Goal: Task Accomplishment & Management: Complete application form

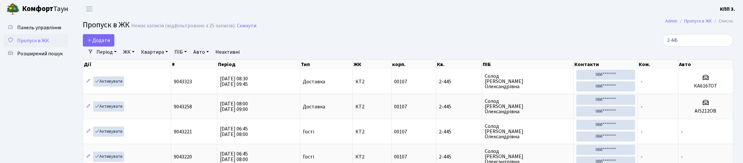
select select "25"
type input "2"
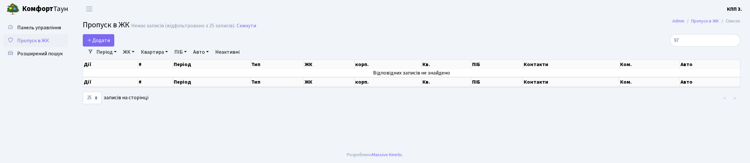
type input "9"
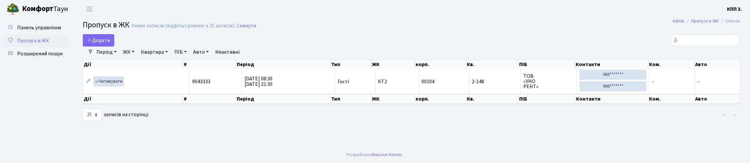
type input "2"
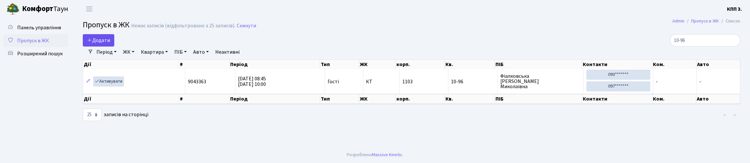
type input "10-96"
click at [110, 44] on span "Додати" at bounding box center [98, 40] width 23 height 7
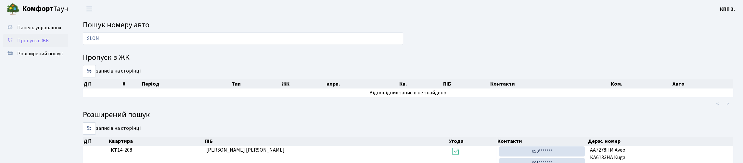
click at [36, 44] on span "Пропуск в ЖК" at bounding box center [33, 40] width 32 height 7
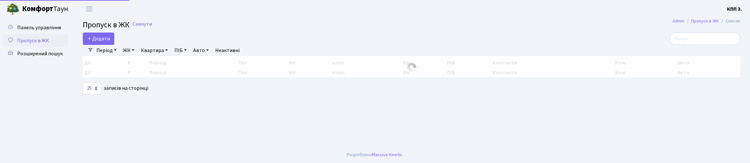
select select "25"
click at [721, 45] on input "search" at bounding box center [705, 38] width 70 height 12
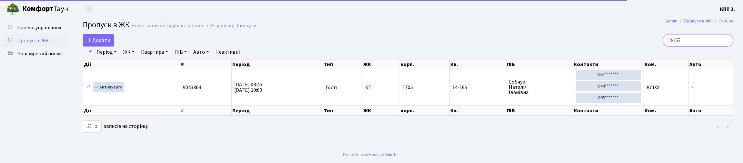
scroll to position [11, 0]
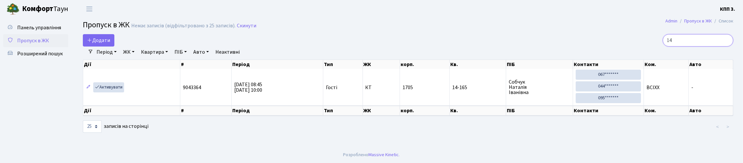
type input "1"
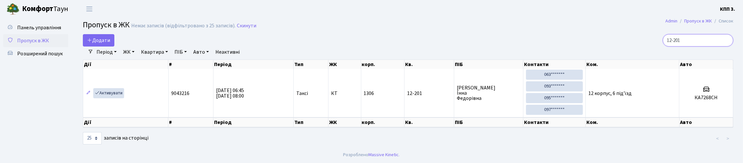
scroll to position [0, 0]
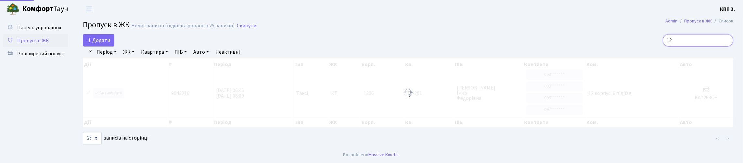
type input "1"
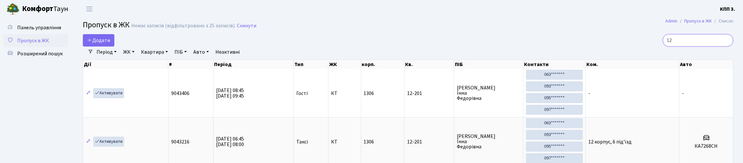
type input "1"
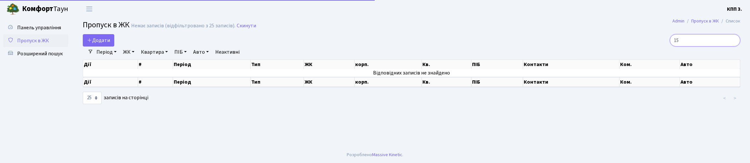
type input "1"
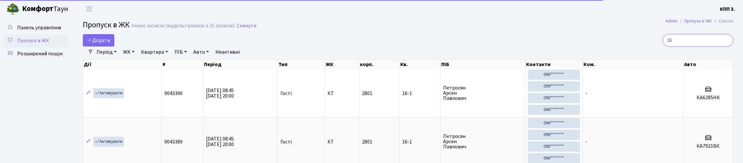
type input "1"
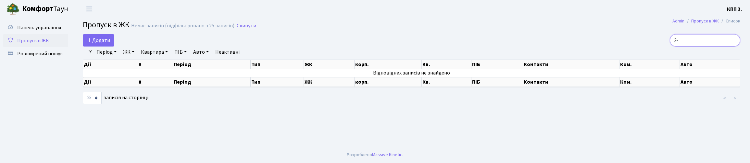
type input "2"
click at [137, 57] on link "ЖК" at bounding box center [128, 51] width 17 height 11
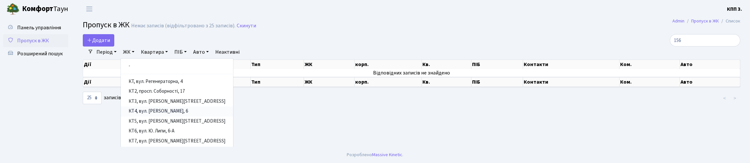
click at [192, 116] on link "КТ4, вул. Юрія Липи, 6" at bounding box center [177, 111] width 112 height 10
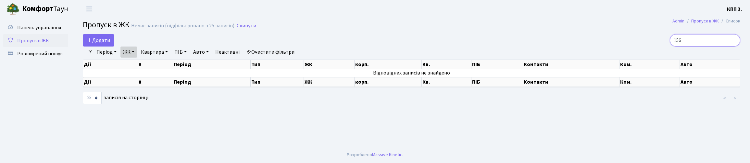
click at [693, 45] on input "156" at bounding box center [705, 40] width 70 height 12
type input "1"
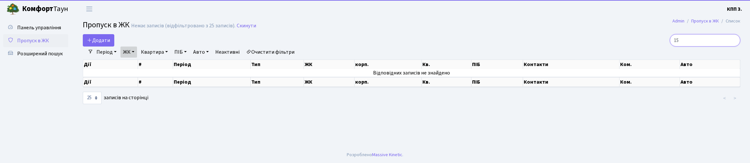
type input "1"
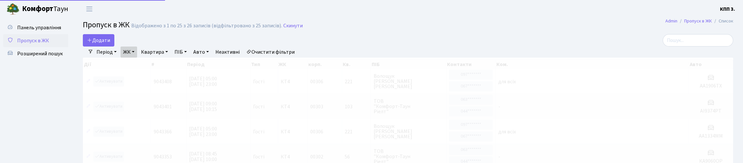
click at [137, 57] on link "ЖК" at bounding box center [128, 51] width 17 height 11
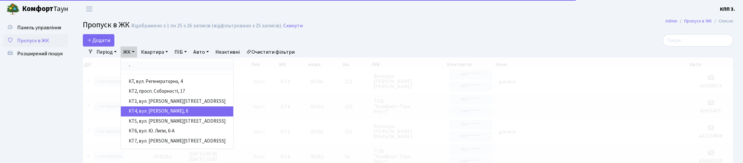
click at [155, 71] on link "-" at bounding box center [177, 66] width 112 height 10
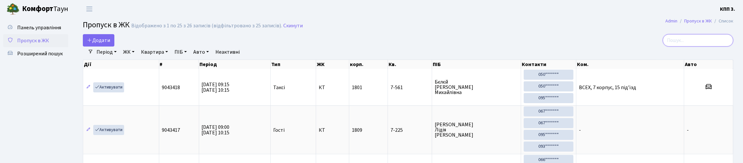
click at [694, 46] on input "search" at bounding box center [697, 40] width 70 height 12
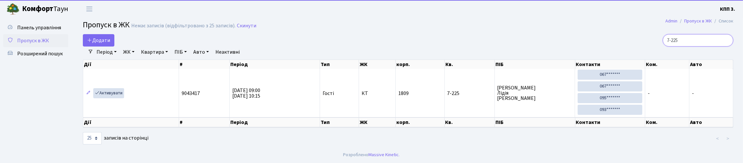
scroll to position [25, 0]
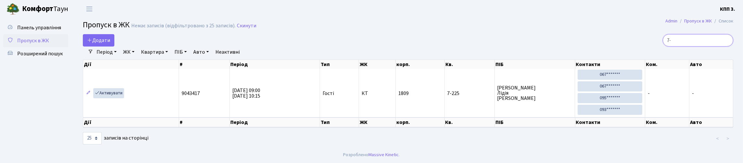
type input "7"
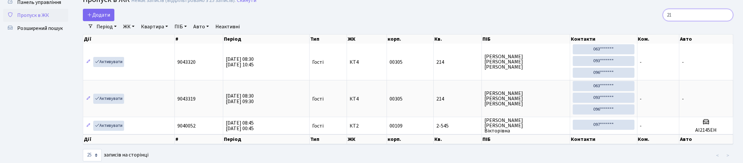
type input "2"
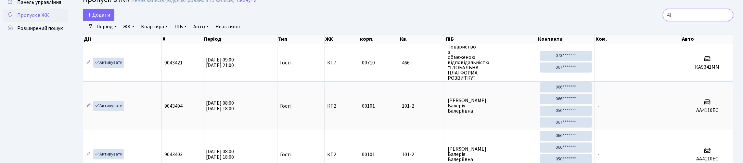
type input "4"
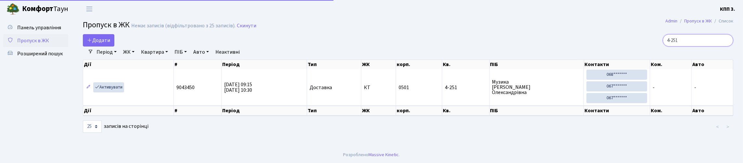
scroll to position [11, 0]
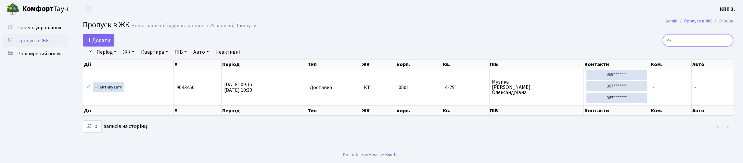
type input "4"
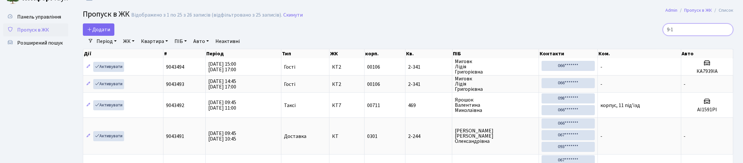
scroll to position [25, 0]
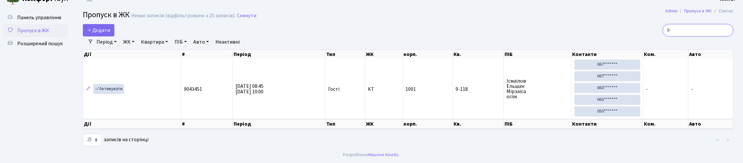
type input "9"
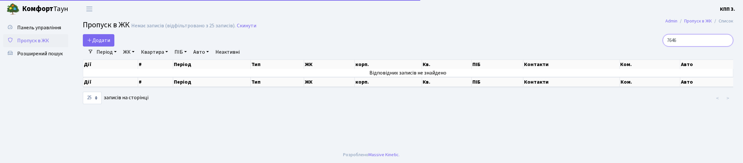
scroll to position [0, 0]
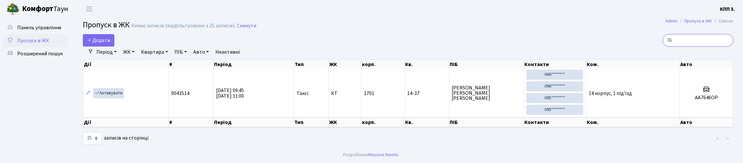
type input "7"
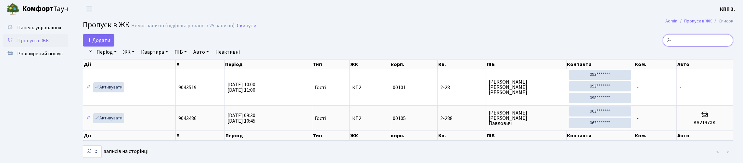
type input "2"
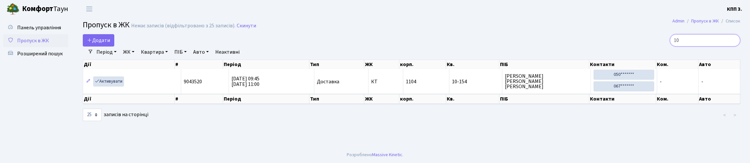
type input "1"
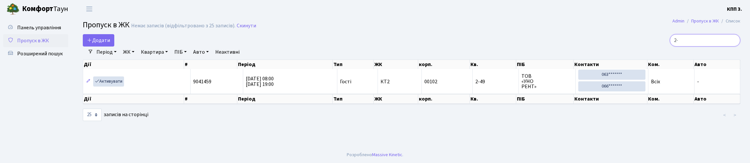
type input "2"
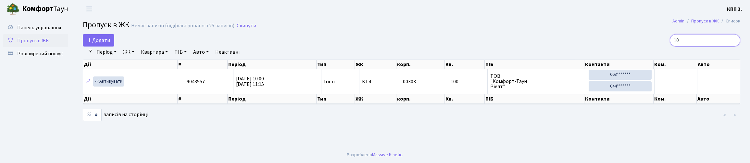
type input "1"
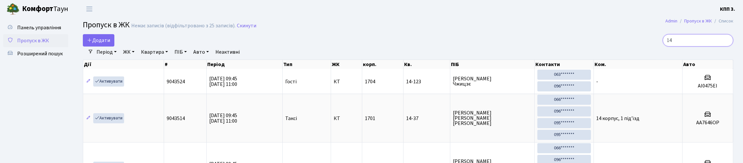
type input "1"
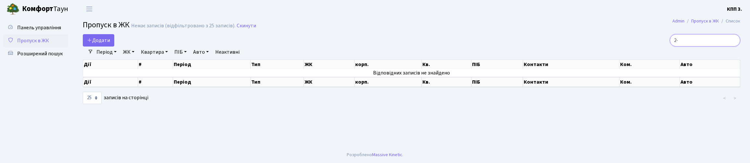
type input "2"
click at [136, 57] on link "ЖК" at bounding box center [128, 51] width 17 height 11
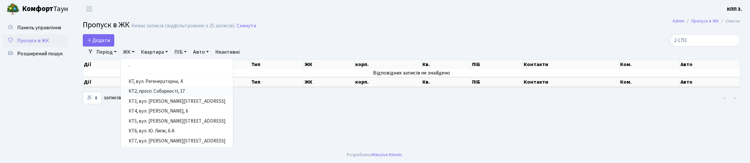
click at [169, 96] on link "КТ2, просп. Соборності, 17" at bounding box center [177, 91] width 112 height 10
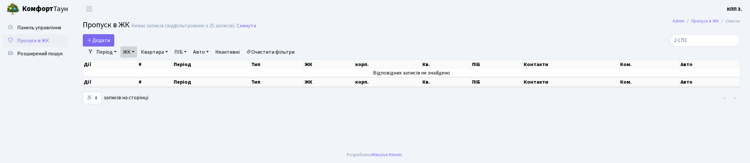
click at [135, 57] on link "ЖК" at bounding box center [128, 51] width 17 height 11
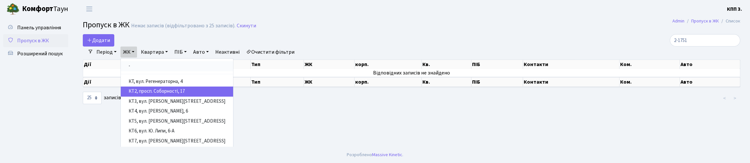
click at [165, 71] on link "-" at bounding box center [177, 66] width 112 height 10
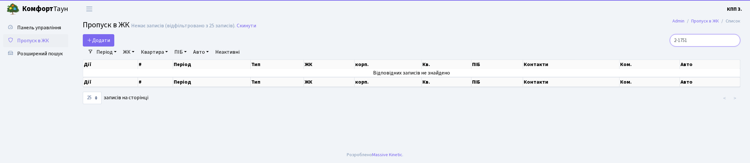
click at [698, 44] on input "2-1751" at bounding box center [705, 40] width 70 height 12
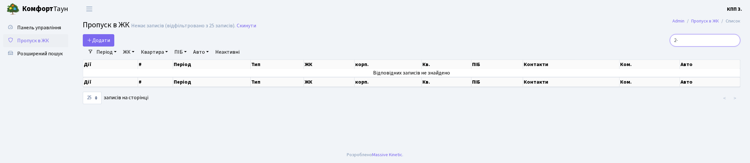
type input "2"
type input "1"
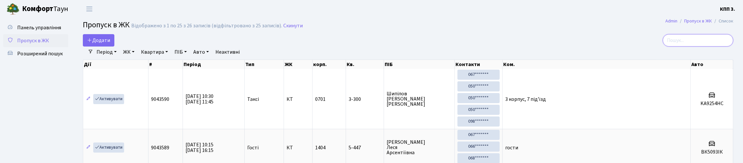
click at [698, 46] on input "search" at bounding box center [697, 40] width 70 height 12
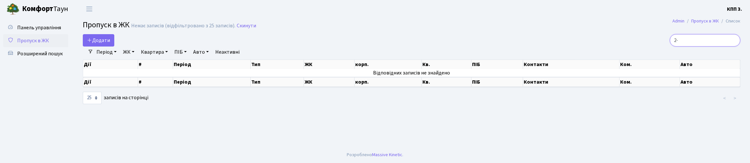
type input "2"
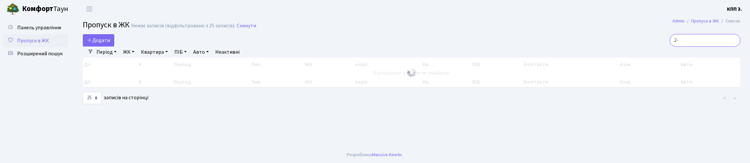
type input "2"
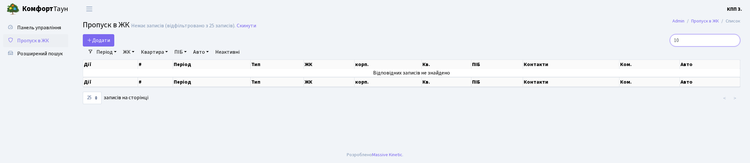
type input "1"
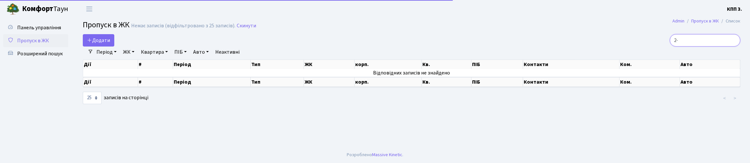
type input "2"
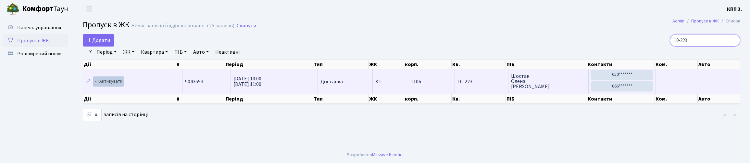
type input "10-223"
click at [122, 86] on link "Активувати" at bounding box center [108, 81] width 31 height 10
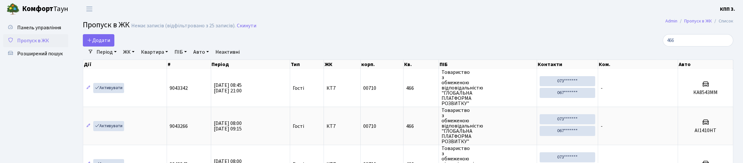
select select "25"
click at [35, 31] on span "Панель управління" at bounding box center [39, 27] width 44 height 7
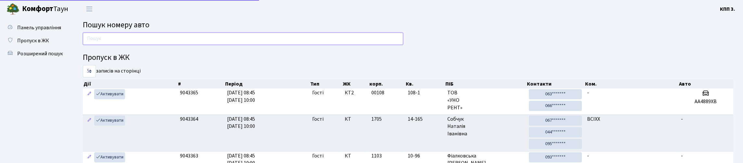
drag, startPoint x: 0, startPoint y: 0, endPoint x: 139, endPoint y: 50, distance: 147.8
click at [139, 45] on input "text" at bounding box center [243, 38] width 320 height 12
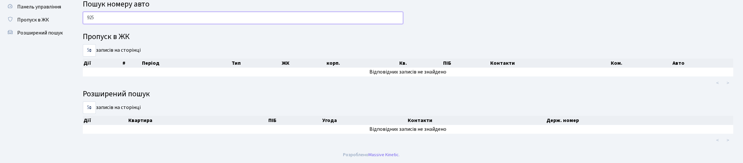
scroll to position [39, 0]
type input "9"
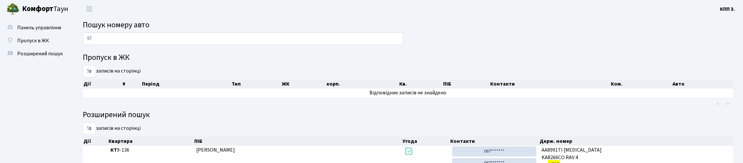
type input "9"
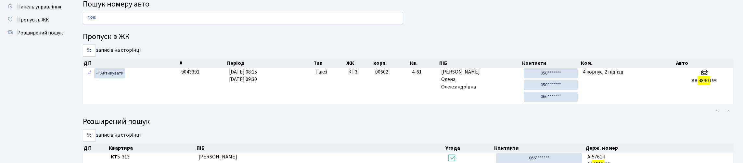
scroll to position [32, 0]
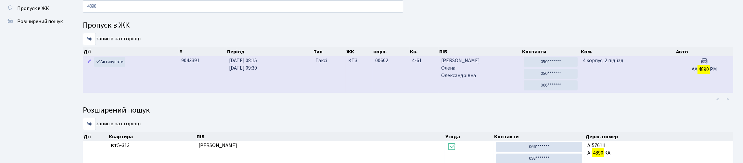
type input "4890"
click at [679, 93] on td "АА 4890 РМ" at bounding box center [704, 74] width 58 height 36
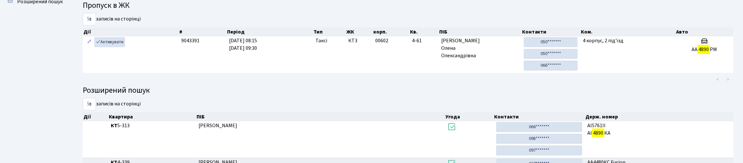
scroll to position [97, 0]
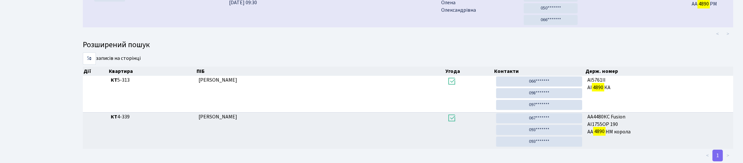
click at [610, 27] on td "4 корпус, 2 під'їзд" at bounding box center [627, 9] width 95 height 36
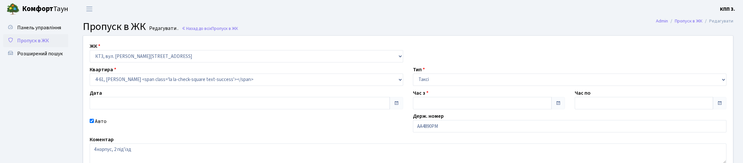
type input "[DATE]"
type input "08:15"
type input "09:30"
checkbox input "true"
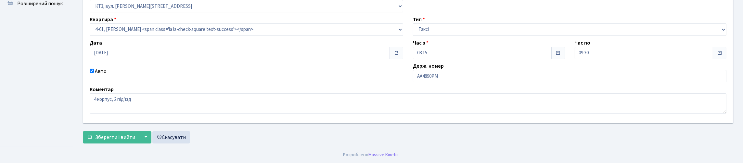
scroll to position [65, 0]
click at [421, 82] on input "АА4890РМ" at bounding box center [569, 76] width 313 height 12
type input "КА4890РМ"
click at [102, 133] on span "Зберегти і вийти" at bounding box center [115, 136] width 40 height 7
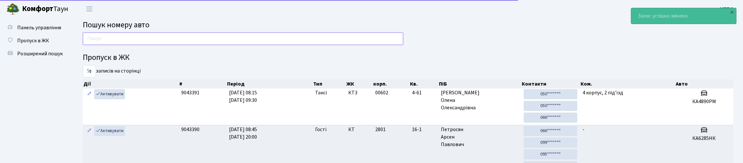
click at [167, 44] on input "text" at bounding box center [243, 38] width 320 height 12
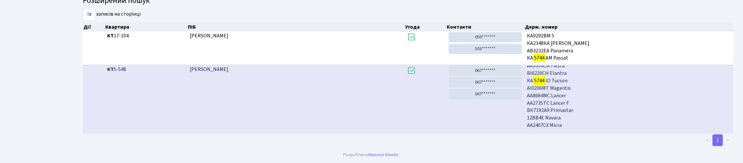
scroll to position [39, 0]
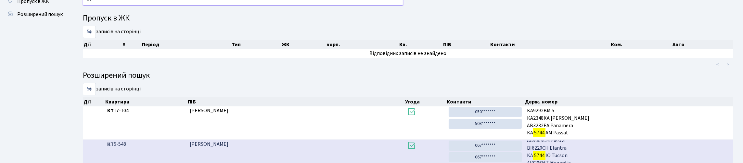
type input "5"
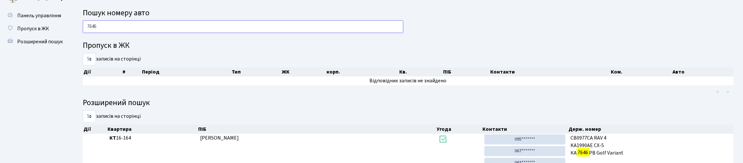
scroll to position [0, 0]
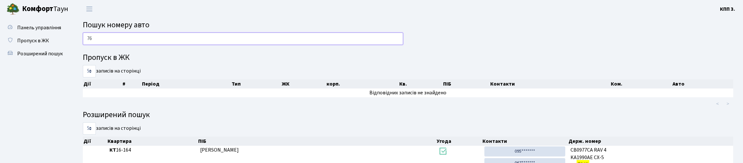
type input "7"
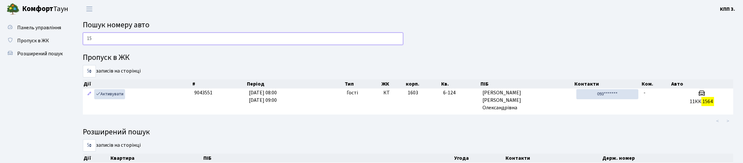
type input "1"
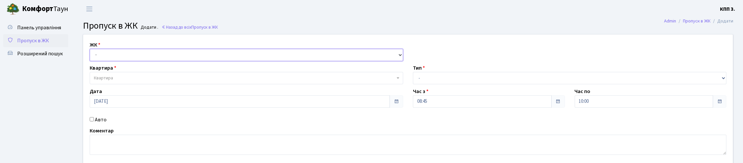
click at [130, 61] on select "- КТ, вул. Регенераторна, 4 КТ2, просп. Соборності, 17 КТ3, вул. Березнева, 16 …" at bounding box center [246, 55] width 313 height 12
select select "271"
click at [91, 56] on select "- КТ, вул. Регенераторна, 4 КТ2, просп. Соборності, 17 КТ3, вул. Березнева, 16 …" at bounding box center [246, 55] width 313 height 12
select select
click at [135, 81] on span "Квартира" at bounding box center [244, 78] width 301 height 6
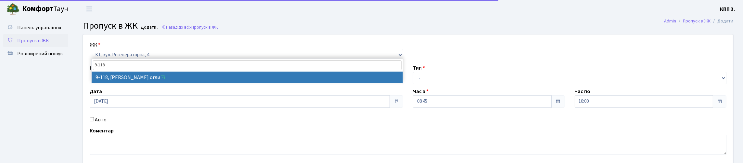
type input "9-118"
select select "6468"
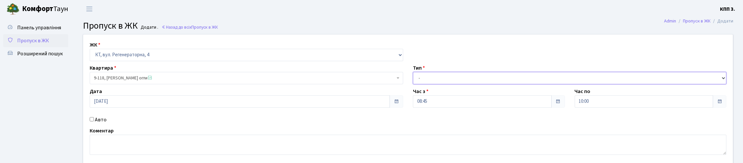
click at [497, 84] on select "- Доставка Таксі Гості Сервіс" at bounding box center [569, 78] width 313 height 12
select select "3"
click at [413, 84] on select "- Доставка Таксі Гості Сервіс" at bounding box center [569, 78] width 313 height 12
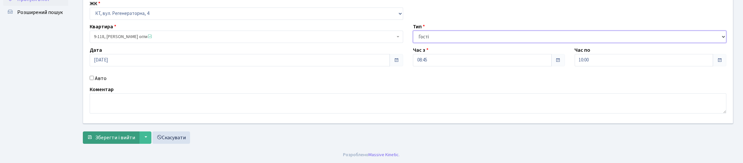
scroll to position [83, 0]
click at [127, 131] on button "Зберегти і вийти" at bounding box center [111, 137] width 56 height 12
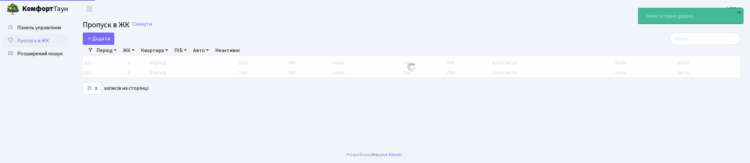
select select "25"
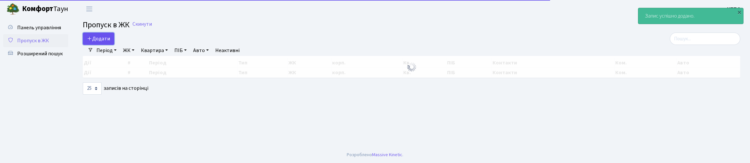
click at [104, 42] on span "Додати" at bounding box center [98, 38] width 23 height 7
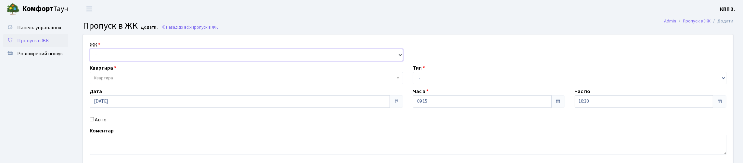
click at [108, 61] on select "- КТ, вул. Регенераторна, 4 КТ2, просп. [STREET_ADDRESS] [STREET_ADDRESS] [PERS…" at bounding box center [246, 55] width 313 height 12
select select "271"
click at [91, 56] on select "- КТ, вул. Регенераторна, 4 КТ2, просп. Соборності, 17 КТ3, вул. Березнева, 16 …" at bounding box center [246, 55] width 313 height 12
select select
click at [117, 81] on span "Квартира" at bounding box center [244, 78] width 301 height 6
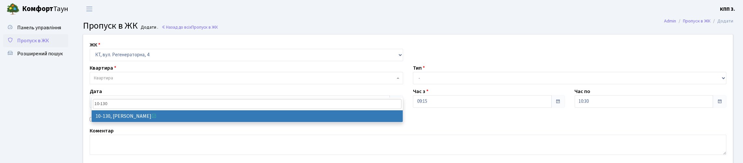
type input "10-130"
select select "6699"
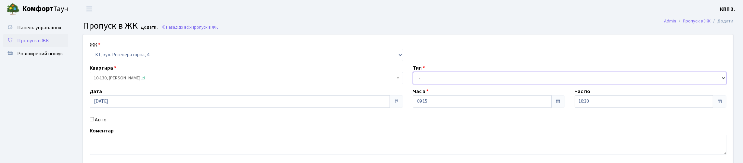
click at [473, 84] on select "- Доставка Таксі Гості Сервіс" at bounding box center [569, 78] width 313 height 12
select select "3"
click at [413, 84] on select "- Доставка Таксі Гості Сервіс" at bounding box center [569, 78] width 313 height 12
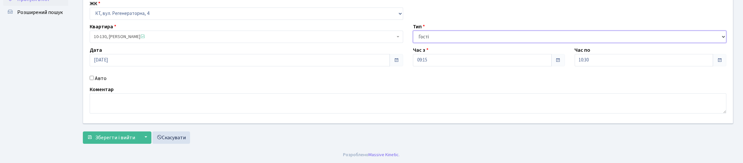
scroll to position [83, 0]
click at [116, 132] on button "Зберегти і вийти" at bounding box center [111, 137] width 56 height 12
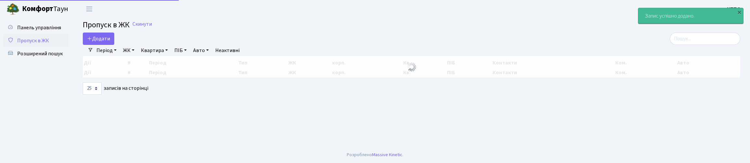
select select "25"
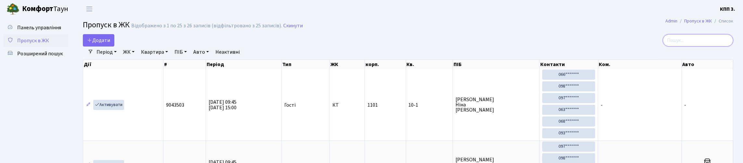
drag, startPoint x: 687, startPoint y: 54, endPoint x: 685, endPoint y: 51, distance: 3.3
click at [687, 54] on div "Період 05.10.2025 - 05.10.2025 ЖК - КТ, вул. Регенераторна, 4 КТ2, просп. Собор…" at bounding box center [410, 51] width 634 height 11
click at [684, 46] on input "search" at bounding box center [697, 40] width 70 height 12
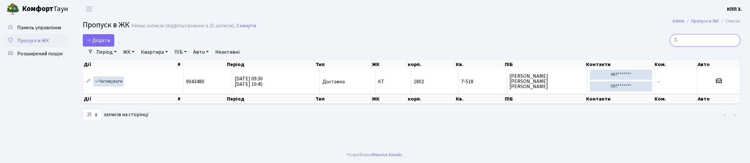
type input "7"
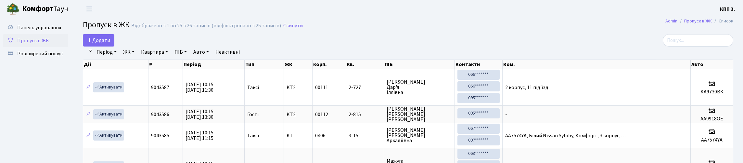
select select "25"
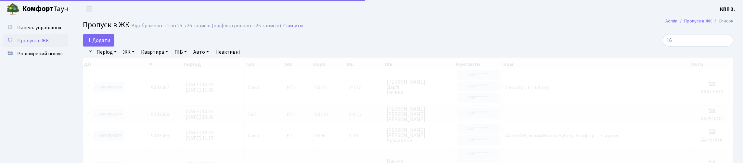
type input "1"
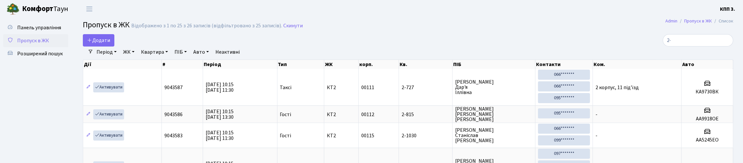
type input "2-"
click at [108, 44] on span "Додати" at bounding box center [98, 40] width 23 height 7
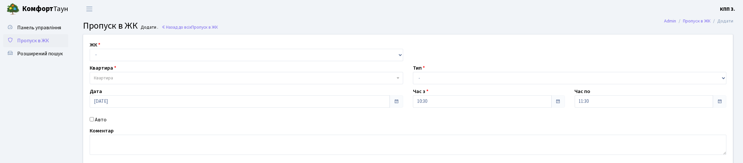
drag, startPoint x: 40, startPoint y: 52, endPoint x: 97, endPoint y: 51, distance: 56.8
click at [41, 44] on span "Пропуск в ЖК" at bounding box center [33, 40] width 32 height 7
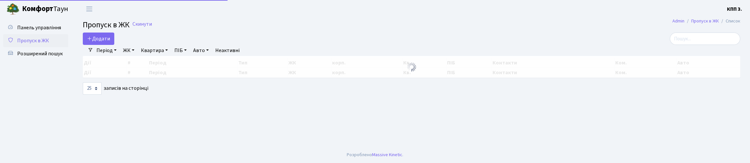
select select "25"
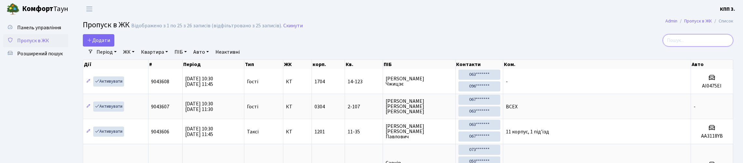
click at [715, 46] on input "search" at bounding box center [697, 40] width 70 height 12
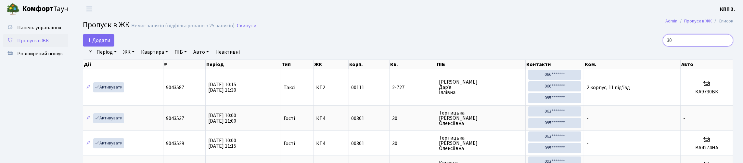
scroll to position [32, 0]
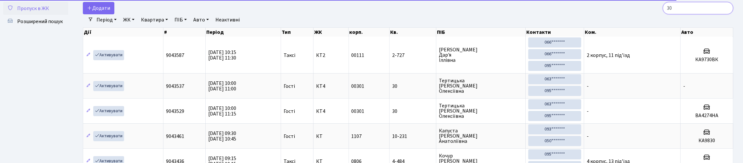
type input "3"
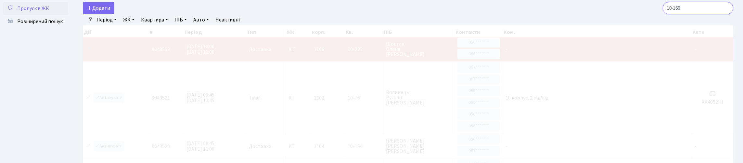
scroll to position [0, 0]
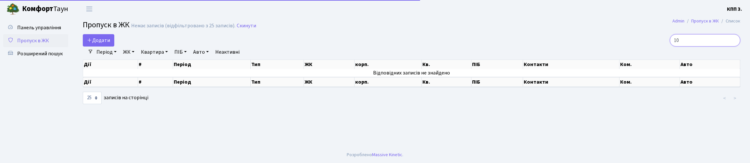
type input "1"
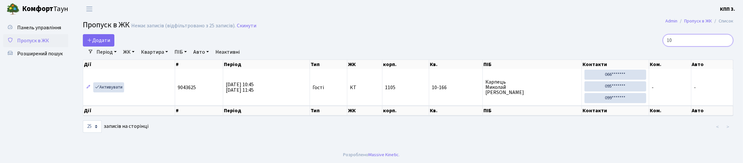
type input "1"
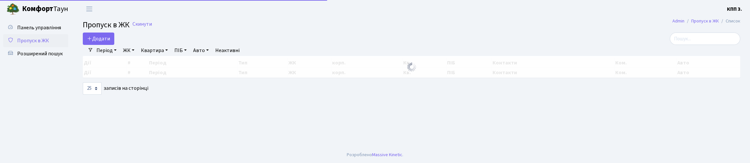
select select "25"
click at [659, 45] on div at bounding box center [634, 38] width 213 height 12
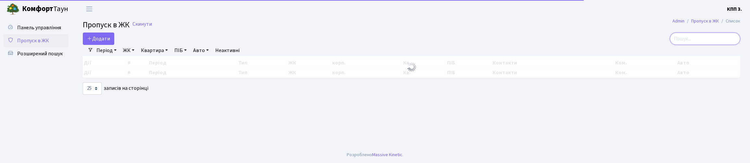
click at [708, 38] on input "search" at bounding box center [705, 38] width 70 height 12
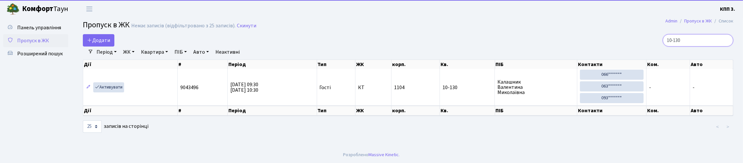
scroll to position [11, 0]
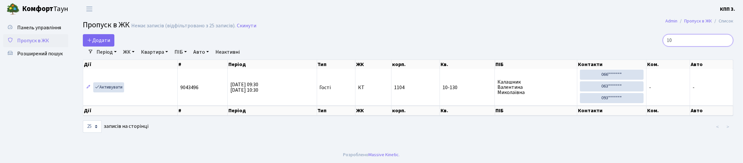
type input "1"
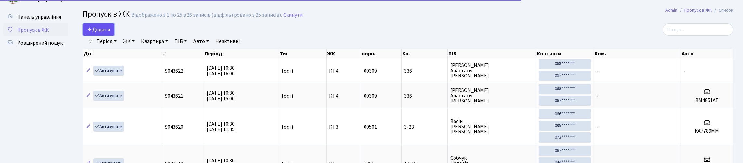
click at [96, 29] on link "Додати" at bounding box center [98, 29] width 31 height 12
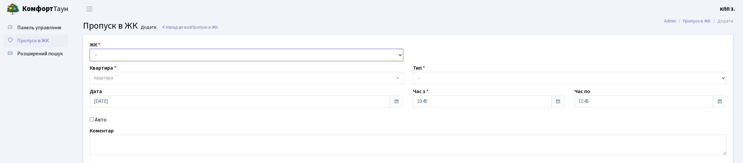
click at [164, 61] on select "- КТ, вул. Регенераторна, 4 КТ2, просп. [STREET_ADDRESS] [STREET_ADDRESS] [PERS…" at bounding box center [246, 55] width 313 height 12
select select "271"
click at [91, 56] on select "- КТ, вул. Регенераторна, 4 КТ2, просп. [STREET_ADDRESS] [STREET_ADDRESS] [PERS…" at bounding box center [246, 55] width 313 height 12
select select
click at [93, 121] on input "Авто" at bounding box center [92, 119] width 4 height 4
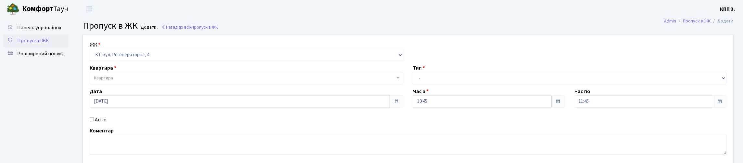
checkbox input "true"
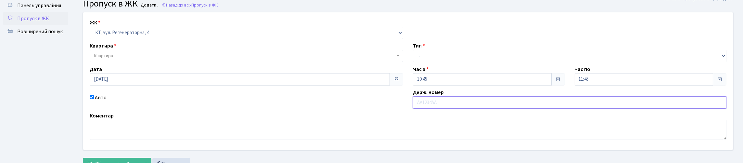
scroll to position [32, 0]
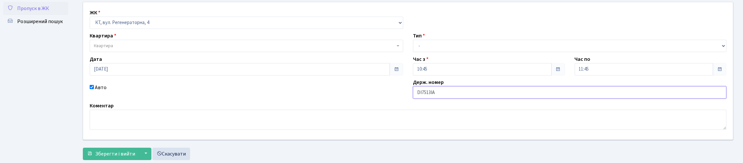
type input "DІ7513ІА"
click at [461, 52] on select "- Доставка Таксі Гості Сервіс" at bounding box center [569, 46] width 313 height 12
select select "3"
click at [413, 52] on select "- Доставка Таксі Гості Сервіс" at bounding box center [569, 46] width 313 height 12
click at [161, 52] on div "Квартира Квартира" at bounding box center [246, 42] width 323 height 20
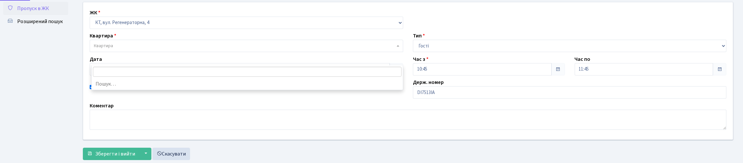
click at [160, 49] on span "Квартира" at bounding box center [244, 46] width 301 height 6
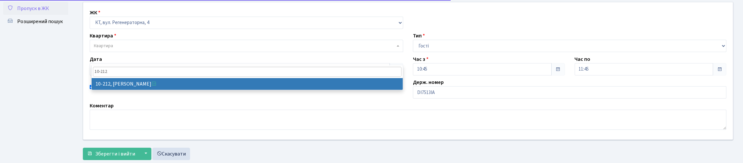
type input "10-212"
select select "6781"
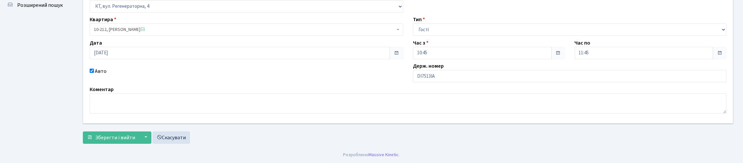
scroll to position [92, 0]
click at [135, 141] on button "Зберегти і вийти" at bounding box center [111, 137] width 56 height 12
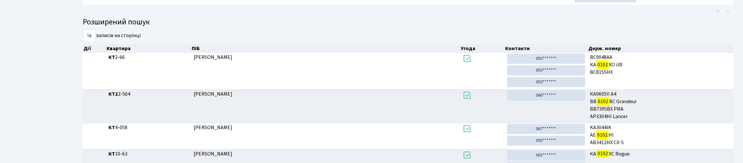
scroll to position [39, 0]
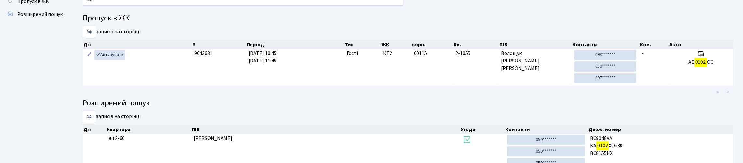
type input "0"
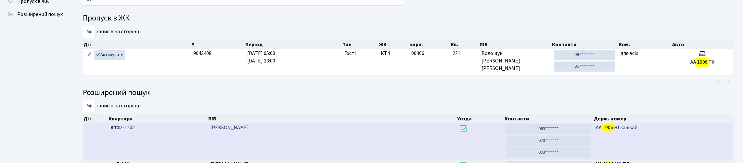
type input "1"
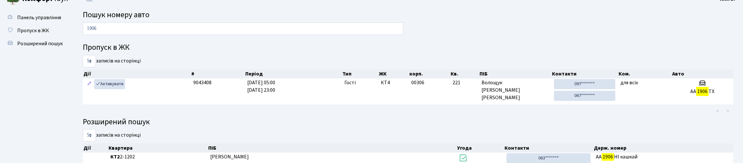
scroll to position [0, 0]
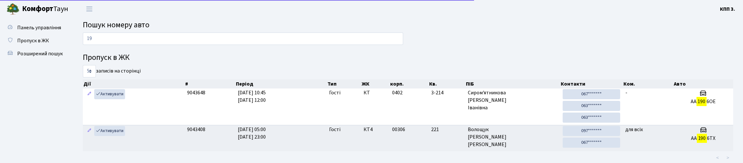
type input "1"
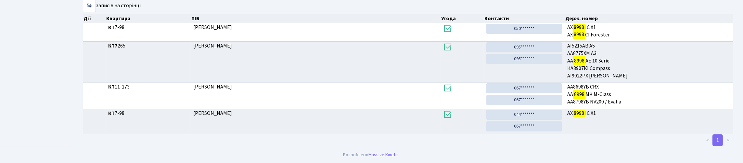
scroll to position [39, 0]
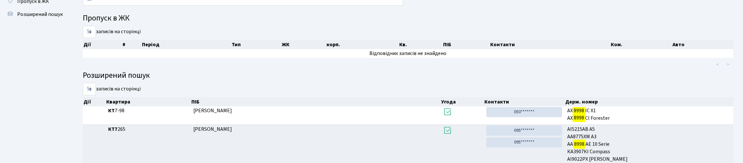
type input "8"
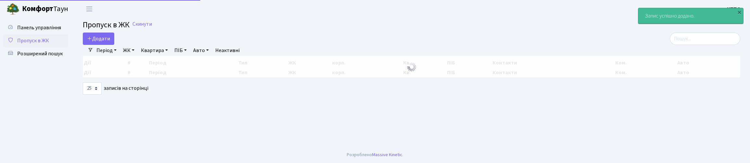
select select "25"
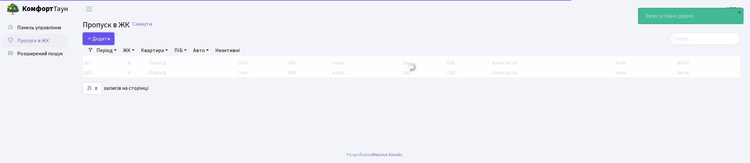
click at [114, 39] on link "Додати" at bounding box center [98, 38] width 31 height 12
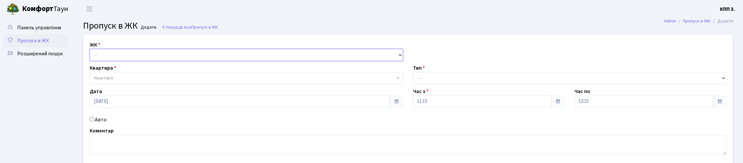
click at [203, 61] on select "- КТ, вул. Регенераторна, 4 КТ2, просп. Соборності, 17 КТ3, вул. Березнева, 16 …" at bounding box center [246, 55] width 313 height 12
select select "271"
click at [91, 56] on select "- КТ, вул. Регенераторна, 4 КТ2, просп. Соборності, 17 КТ3, вул. Березнева, 16 …" at bounding box center [246, 55] width 313 height 12
select select
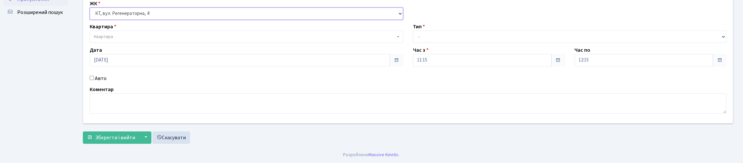
scroll to position [65, 0]
click at [93, 80] on input "Авто" at bounding box center [92, 78] width 4 height 4
checkbox input "true"
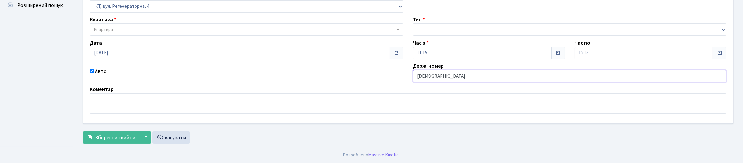
type input "КА9762ОО"
click at [469, 29] on select "- Доставка Таксі Гості Сервіс" at bounding box center [569, 29] width 313 height 12
select select "1"
click at [413, 23] on select "- Доставка Таксі Гості Сервіс" at bounding box center [569, 29] width 313 height 12
click at [204, 28] on span "Квартира" at bounding box center [244, 29] width 301 height 6
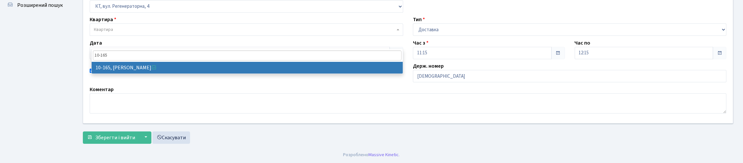
type input "10-165"
select select "6734"
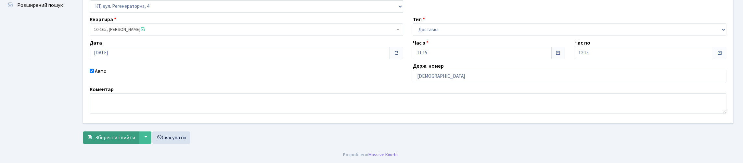
scroll to position [92, 0]
click at [134, 134] on span "Зберегти і вийти" at bounding box center [115, 137] width 40 height 7
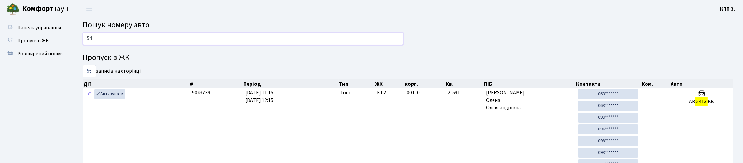
type input "5"
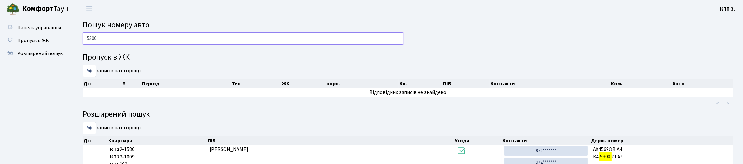
type input "5300"
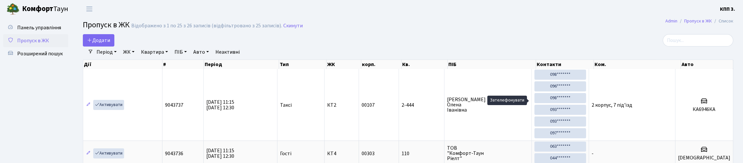
select select "25"
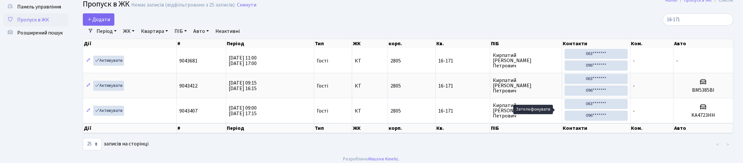
scroll to position [32, 0]
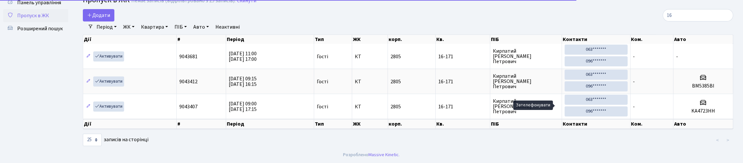
type input "1"
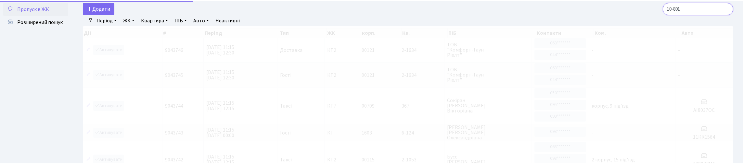
scroll to position [0, 0]
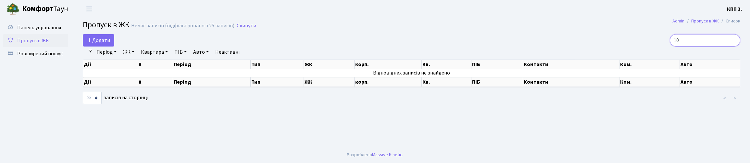
type input "1"
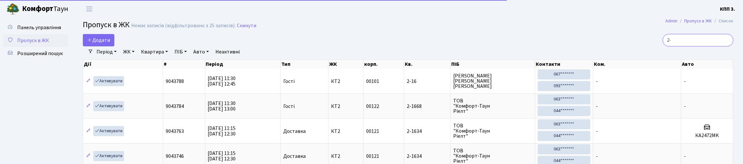
type input "2"
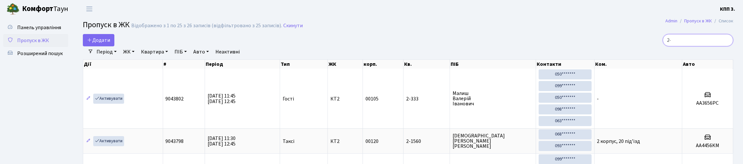
type input "2"
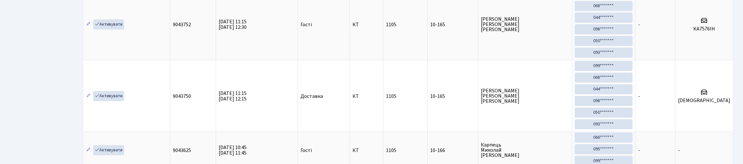
scroll to position [42, 0]
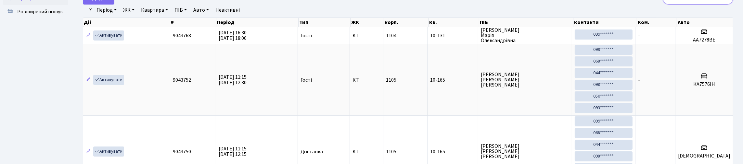
type input "1"
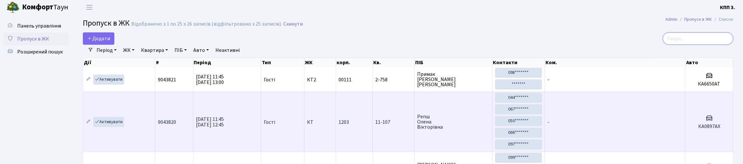
scroll to position [0, 0]
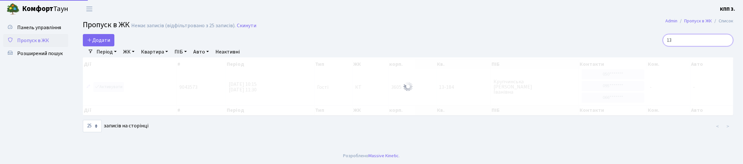
type input "1"
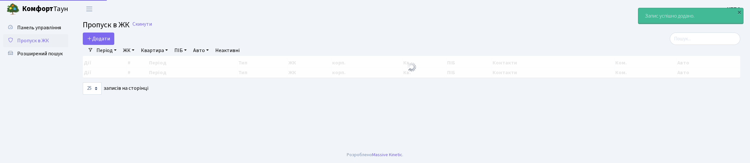
select select "25"
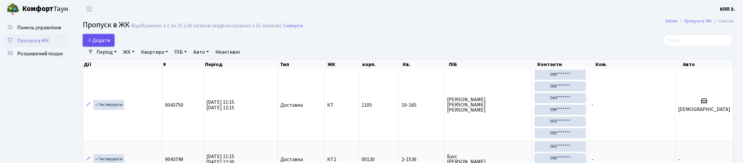
click at [110, 42] on span "Додати" at bounding box center [98, 40] width 23 height 7
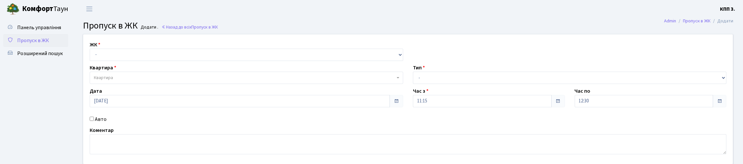
click at [109, 73] on div "ЖК - КТ, вул. Регенераторна, 4 КТ2, просп. Соборності, 17 КТ3, вул. Березнева, …" at bounding box center [407, 99] width 659 height 130
click at [115, 61] on select "- КТ, вул. Регенераторна, 4 КТ2, просп. [STREET_ADDRESS] [STREET_ADDRESS] [PERS…" at bounding box center [246, 55] width 313 height 12
select select "271"
click at [91, 56] on select "- КТ, вул. Регенераторна, 4 КТ2, просп. Соборності, 17 КТ3, вул. Березнева, 16 …" at bounding box center [246, 55] width 313 height 12
select select
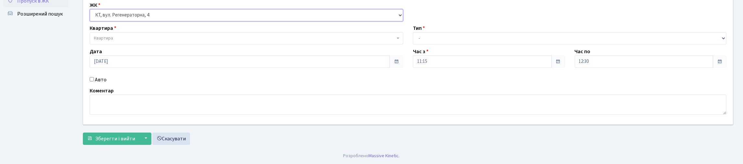
scroll to position [65, 0]
click at [93, 81] on input "Авто" at bounding box center [92, 79] width 4 height 4
checkbox input "true"
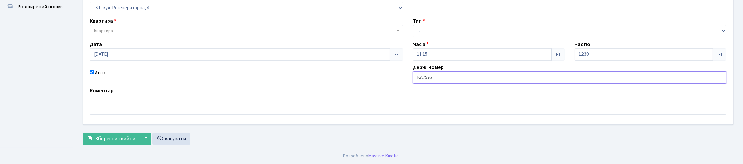
type input "КА7576ІН"
click at [467, 27] on select "- Доставка Таксі Гості Сервіс" at bounding box center [569, 31] width 313 height 12
select select "3"
click at [413, 25] on select "- Доставка Таксі Гості Сервіс" at bounding box center [569, 31] width 313 height 12
click at [170, 38] on div "ЖК - КТ, вул. Регенераторна, 4 КТ2, просп. Соборності, 17 КТ3, вул. Березнева, …" at bounding box center [407, 56] width 659 height 137
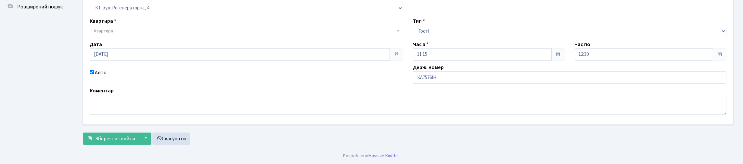
click at [168, 31] on span "Квартира" at bounding box center [246, 31] width 313 height 12
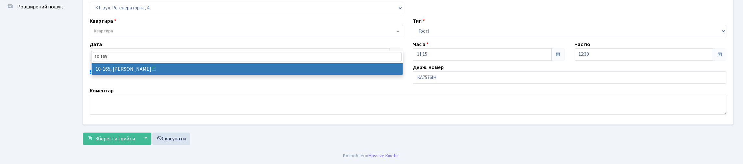
type input "10-165"
select select "6734"
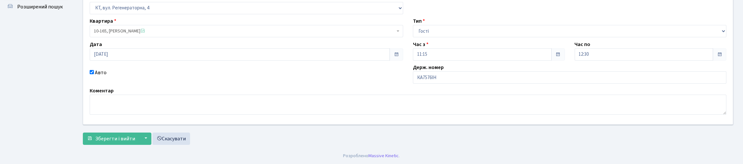
scroll to position [91, 0]
click at [134, 135] on span "Зберегти і вийти" at bounding box center [115, 138] width 40 height 7
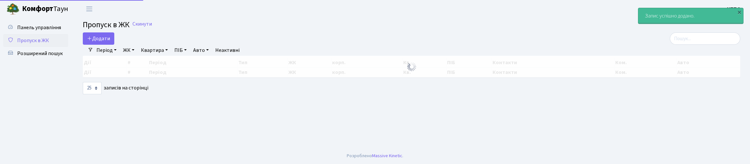
select select "25"
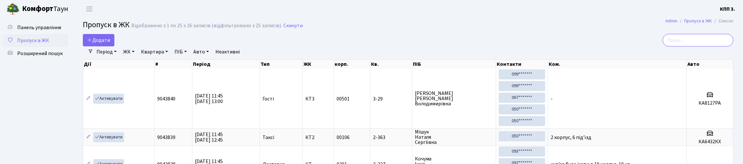
click at [677, 46] on input "search" at bounding box center [697, 40] width 70 height 12
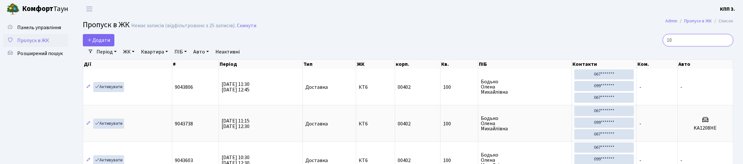
type input "1"
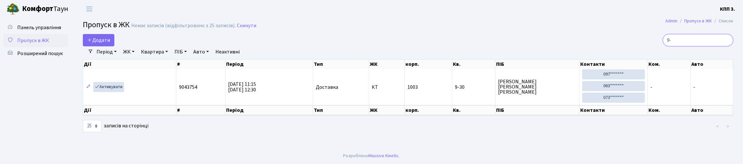
type input "9"
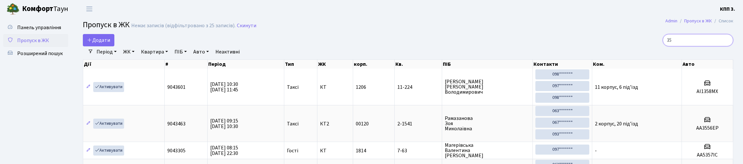
type input "5"
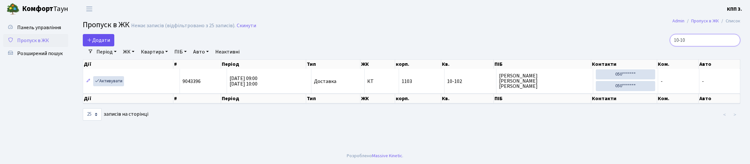
type input "10-10"
click at [91, 43] on icon at bounding box center [89, 39] width 5 height 5
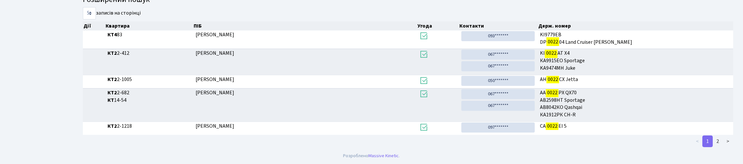
scroll to position [172, 0]
click at [716, 139] on link "2" at bounding box center [717, 142] width 10 height 12
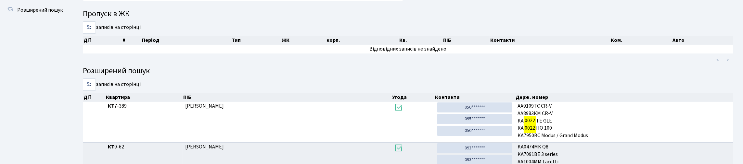
scroll to position [0, 0]
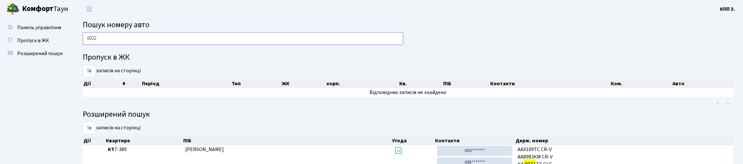
click at [204, 44] on input "0022" at bounding box center [243, 38] width 320 height 12
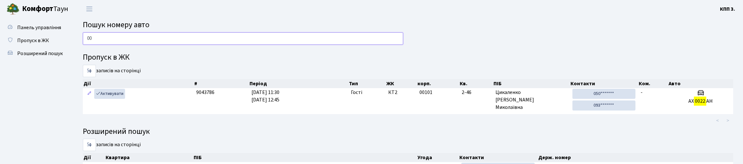
type input "0"
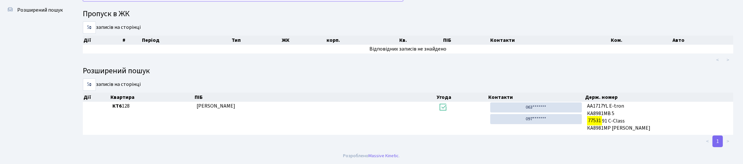
scroll to position [39, 0]
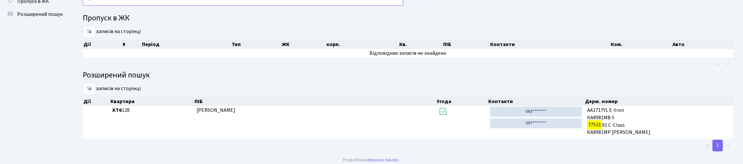
type input "7"
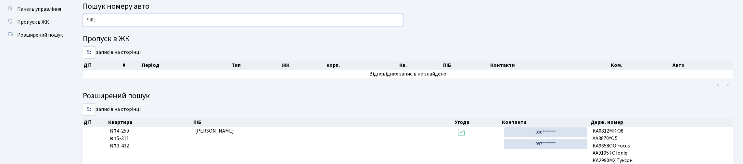
scroll to position [0, 0]
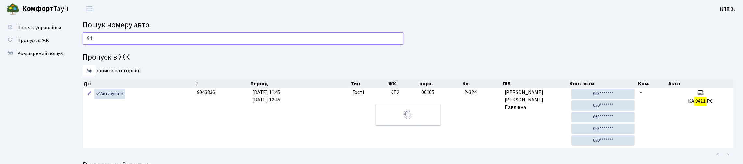
type input "9"
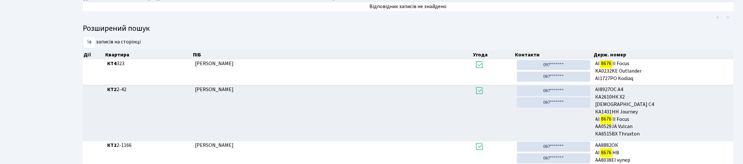
scroll to position [97, 0]
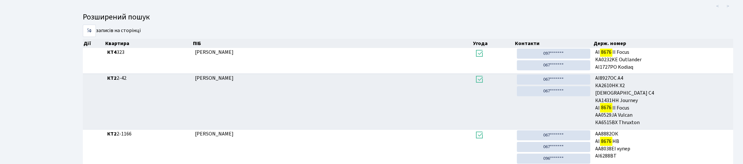
type input "8676"
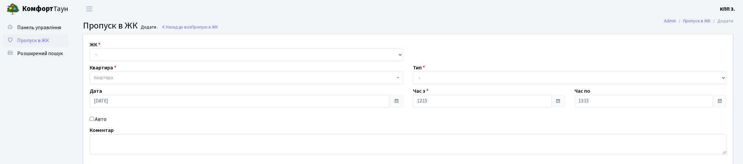
select select "271"
click at [91, 56] on select "- КТ, вул. Регенераторна, 4 КТ2, просп. [STREET_ADDRESS] [STREET_ADDRESS] [PERS…" at bounding box center [246, 55] width 313 height 12
select select
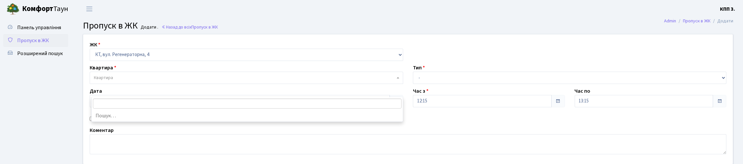
click at [123, 81] on span "Квартира" at bounding box center [244, 78] width 301 height 6
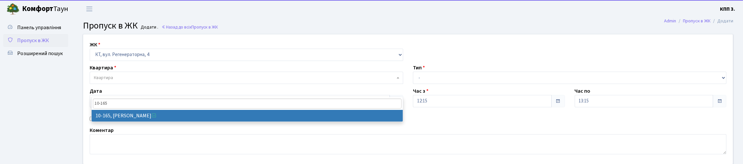
type input "10-165"
select select "6734"
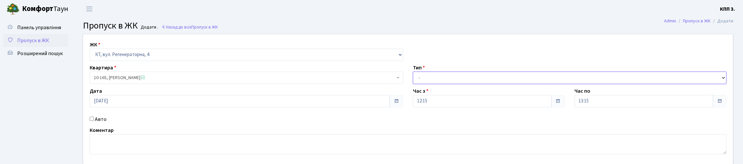
click at [456, 84] on select "- Доставка Таксі Гості Сервіс" at bounding box center [569, 78] width 313 height 12
select select "1"
click at [413, 84] on select "- Доставка Таксі Гості Сервіс" at bounding box center [569, 78] width 313 height 12
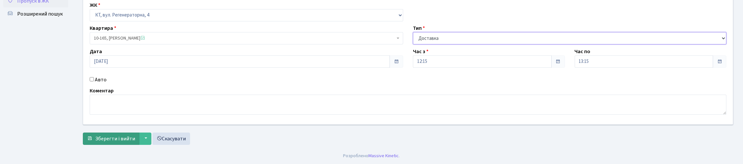
scroll to position [81, 0]
click at [95, 138] on button "Зберегти і вийти" at bounding box center [111, 139] width 56 height 12
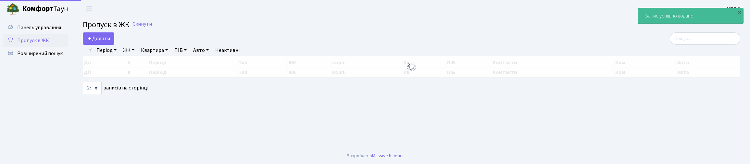
select select "25"
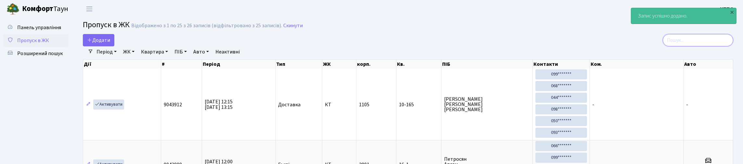
click at [680, 43] on input "search" at bounding box center [697, 40] width 70 height 12
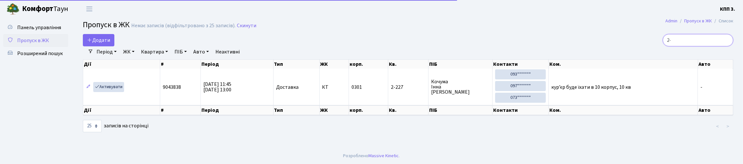
type input "2"
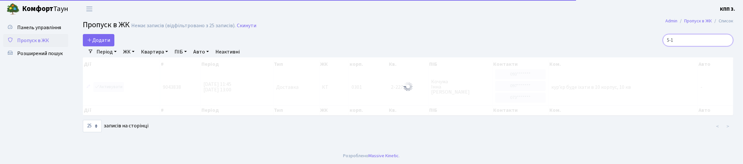
type input "5-17"
